Goal: Task Accomplishment & Management: Use online tool/utility

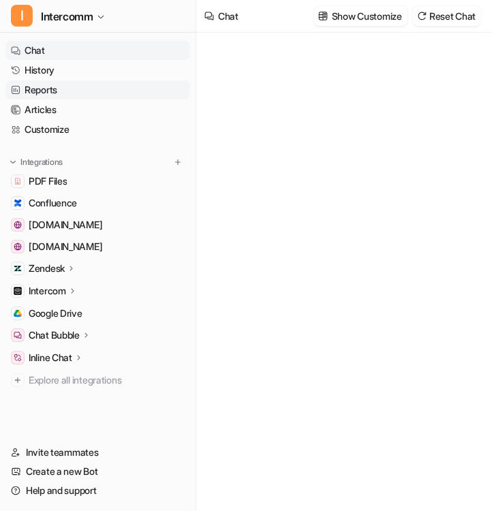
type textarea "**********"
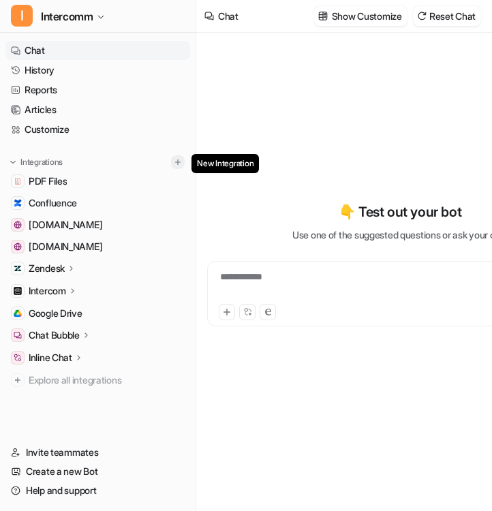
click at [179, 161] on img at bounding box center [178, 162] width 10 height 10
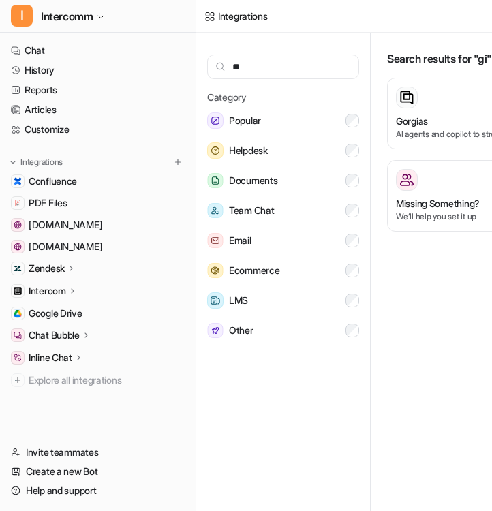
type input "*"
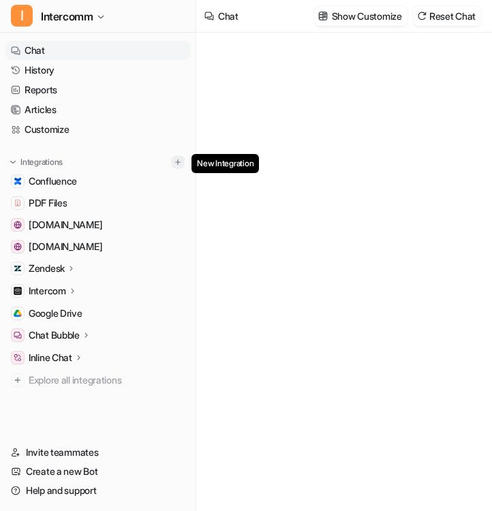
click at [177, 159] on img at bounding box center [178, 162] width 10 height 10
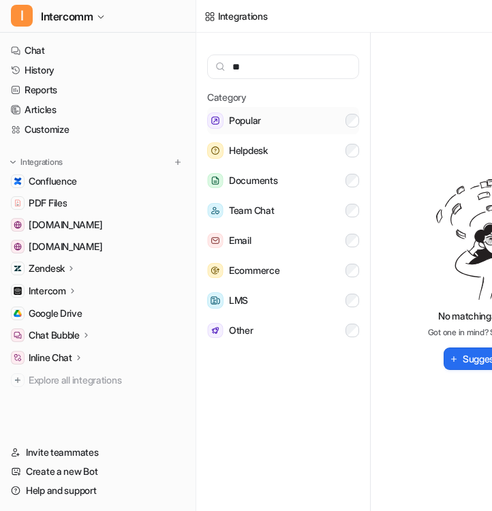
type input "*"
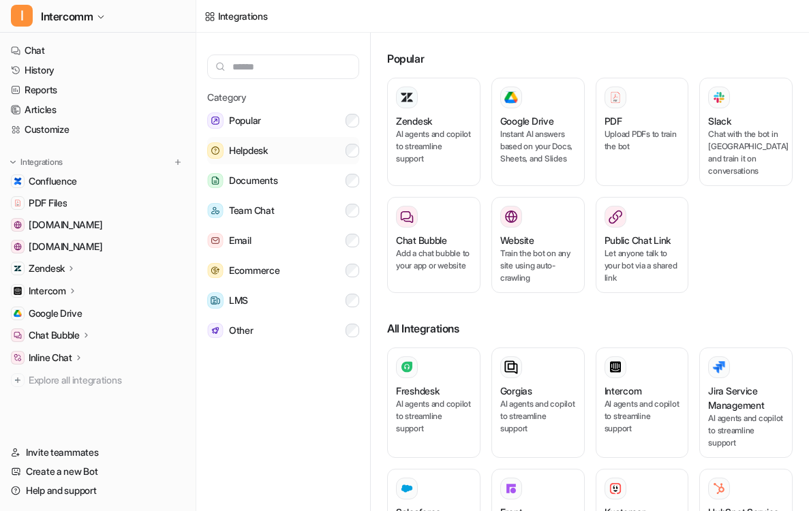
click at [261, 160] on button "Helpdesk" at bounding box center [283, 150] width 152 height 27
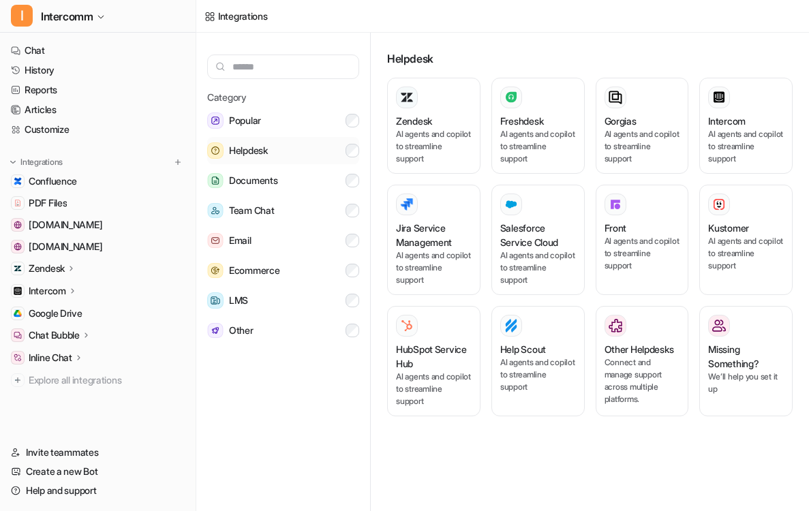
click at [271, 155] on button "Helpdesk" at bounding box center [283, 150] width 152 height 27
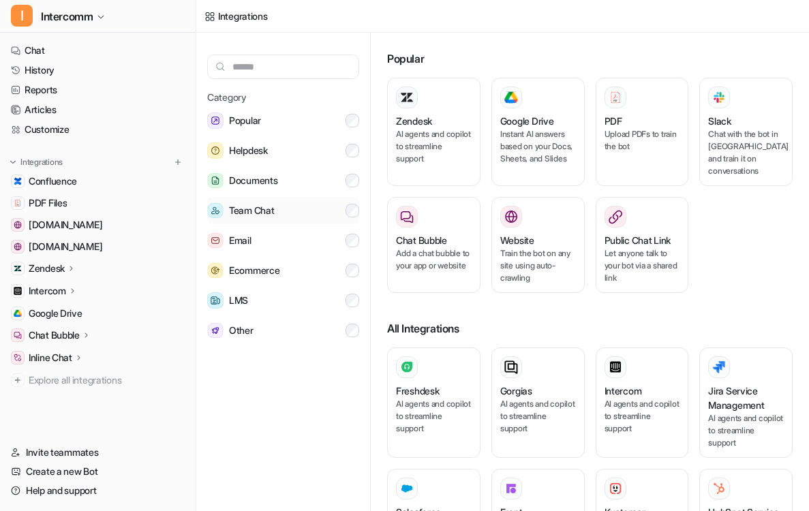
click at [277, 197] on button "Team Chat" at bounding box center [283, 210] width 152 height 27
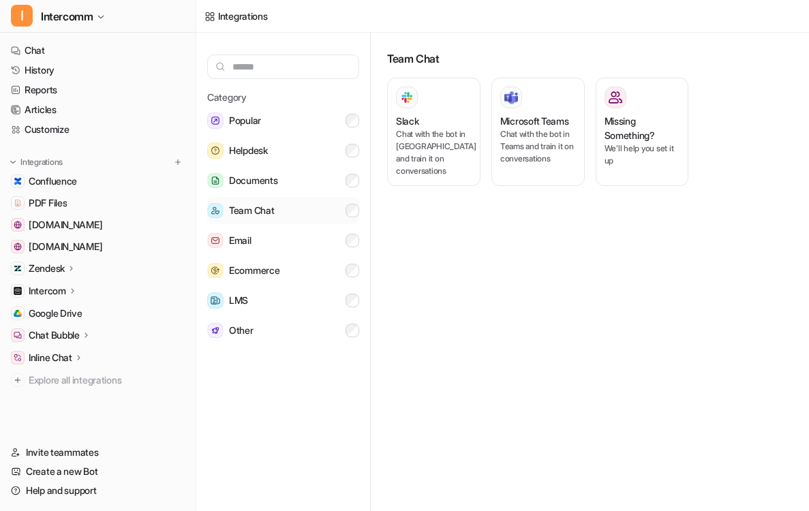
click at [277, 197] on button "Team Chat" at bounding box center [283, 210] width 152 height 27
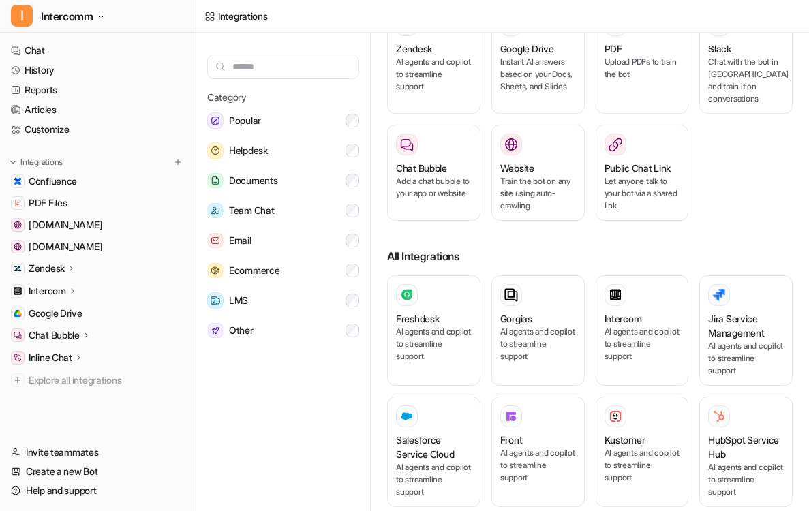
scroll to position [64, 0]
